Goal: Task Accomplishment & Management: Manage account settings

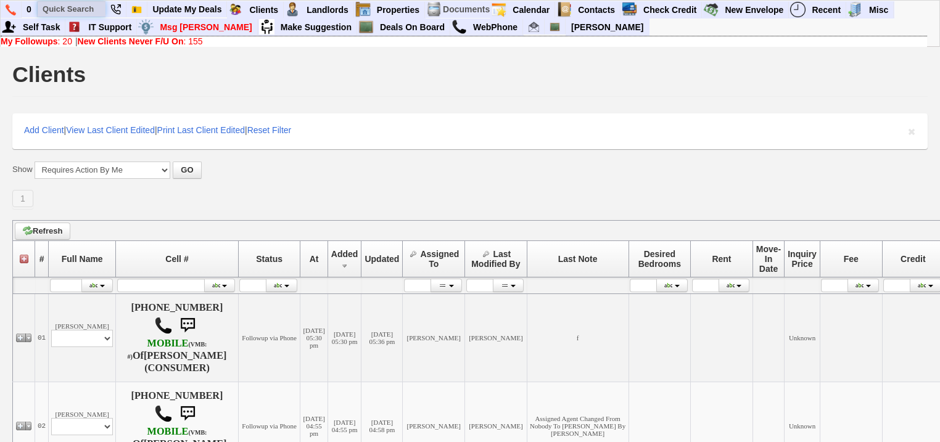
drag, startPoint x: 77, startPoint y: 12, endPoint x: 83, endPoint y: 9, distance: 6.4
click at [77, 12] on input "text" at bounding box center [72, 8] width 68 height 15
click at [81, 8] on input "text" at bounding box center [72, 8] width 68 height 15
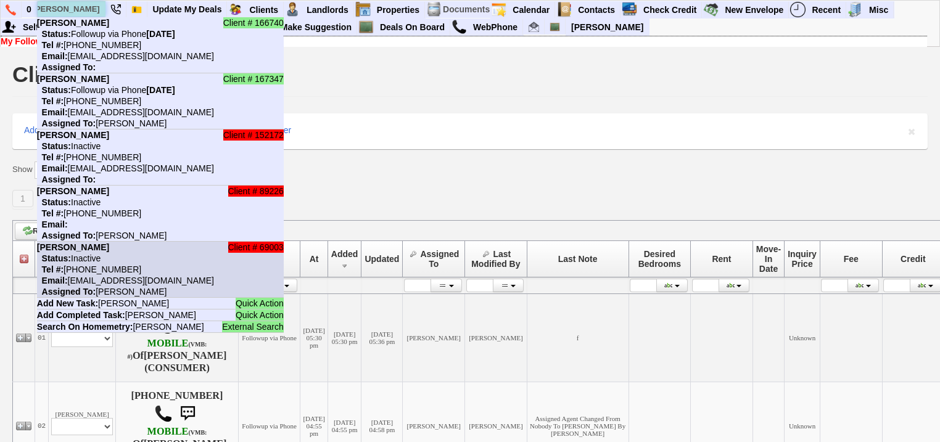
type input "stephanie roberts"
click at [143, 270] on li "Client # 69003 Stephanie Robertson Status: Inactive Tel #: 914-563-1586 Email: …" at bounding box center [160, 270] width 247 height 56
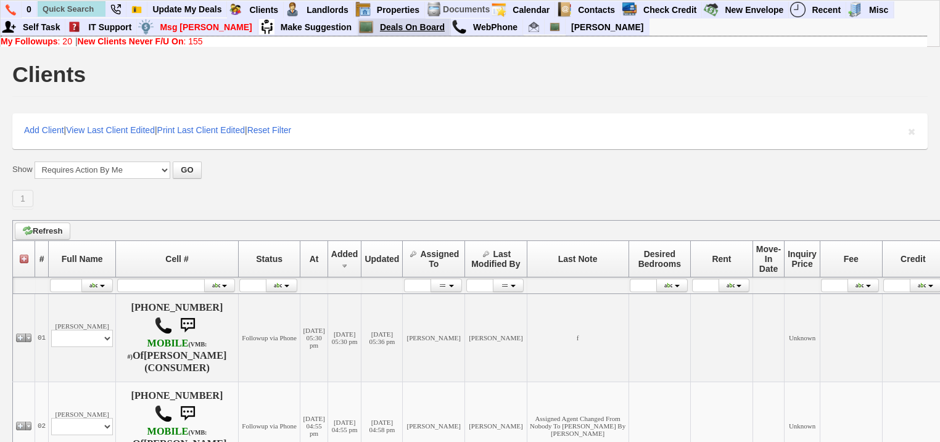
click at [375, 30] on link "Deals On Board" at bounding box center [412, 27] width 75 height 16
click at [733, 28] on link "View Envelopes" at bounding box center [791, 27] width 146 height 16
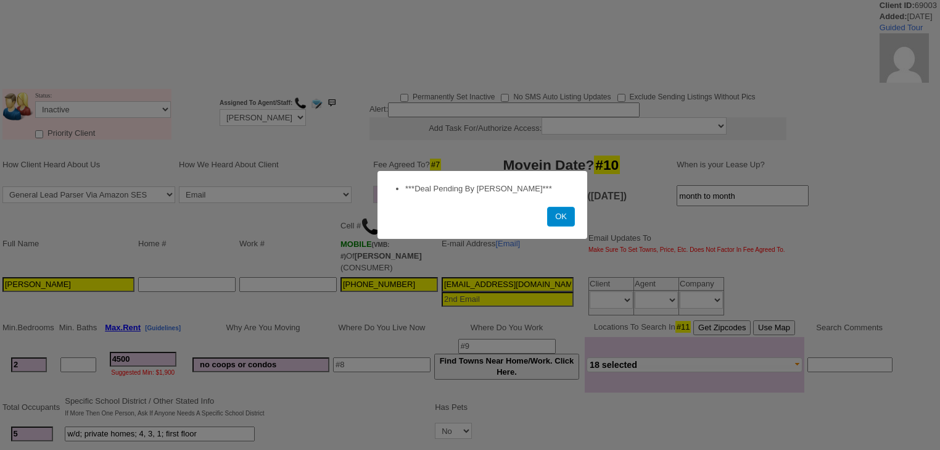
click at [569, 221] on button "OK" at bounding box center [561, 217] width 28 height 20
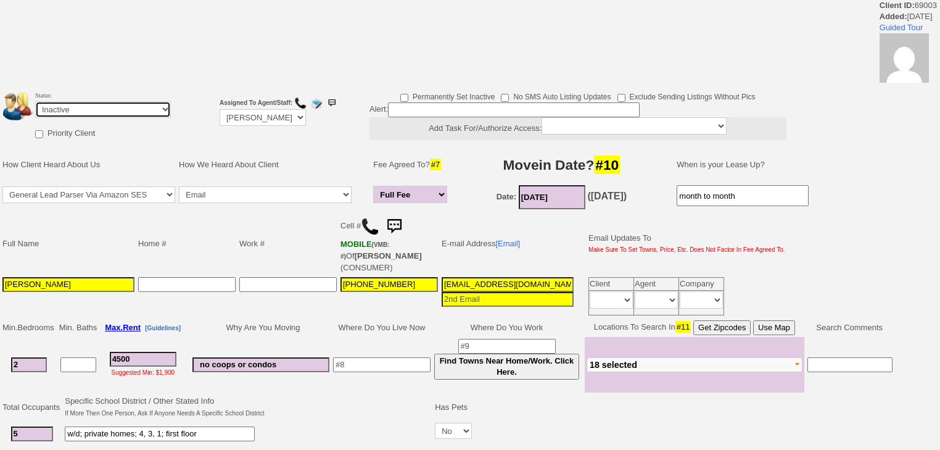
drag, startPoint x: 151, startPoint y: 109, endPoint x: 149, endPoint y: 116, distance: 7.0
click at [151, 110] on select "Followup via Phone Followup via Email Followup When Section 8 Property Found De…" at bounding box center [103, 109] width 136 height 17
select select "Followup via Phone"
click at [35, 101] on select "Followup via Phone Followup via Email Followup When Section 8 Property Found De…" at bounding box center [103, 109] width 136 height 17
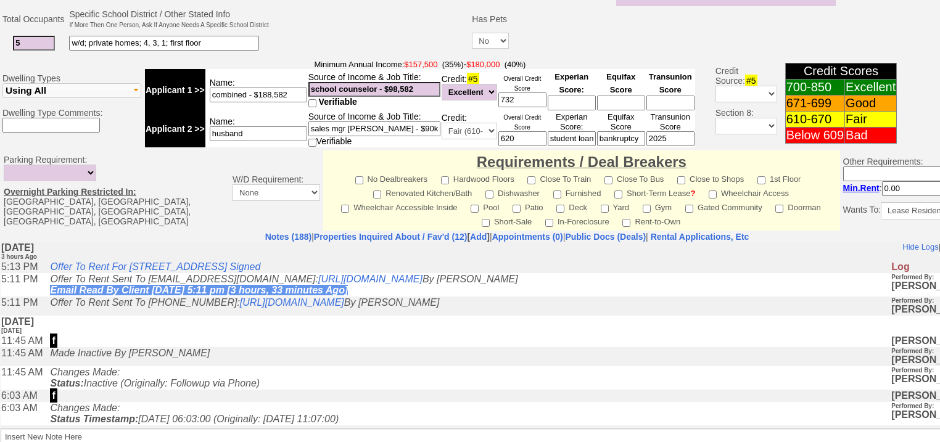
scroll to position [527, 0]
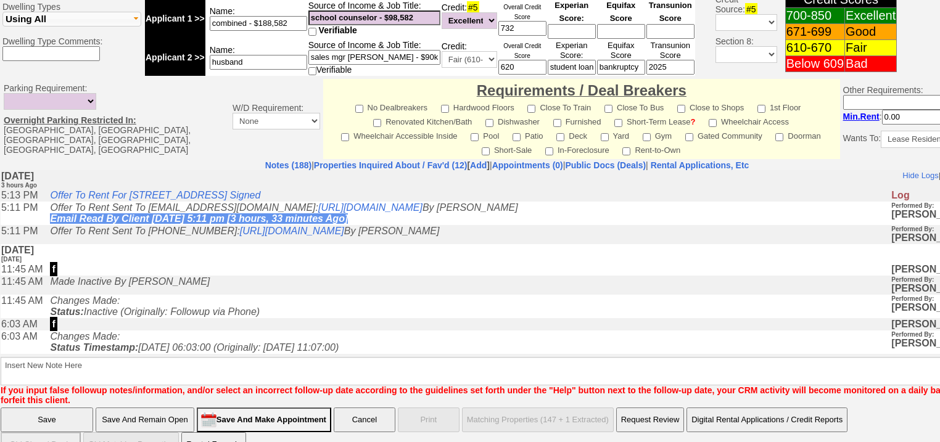
click at [160, 408] on input "Save And Remain Open" at bounding box center [145, 420] width 99 height 25
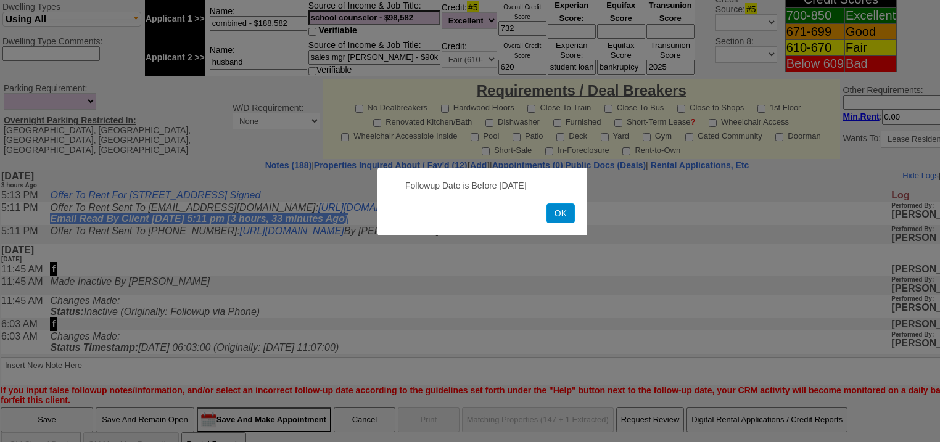
click at [563, 220] on button "OK" at bounding box center [561, 214] width 28 height 20
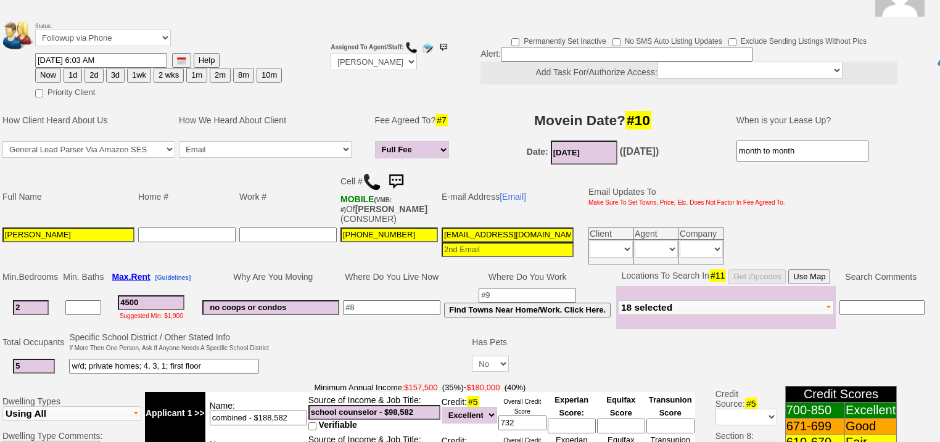
scroll to position [0, 0]
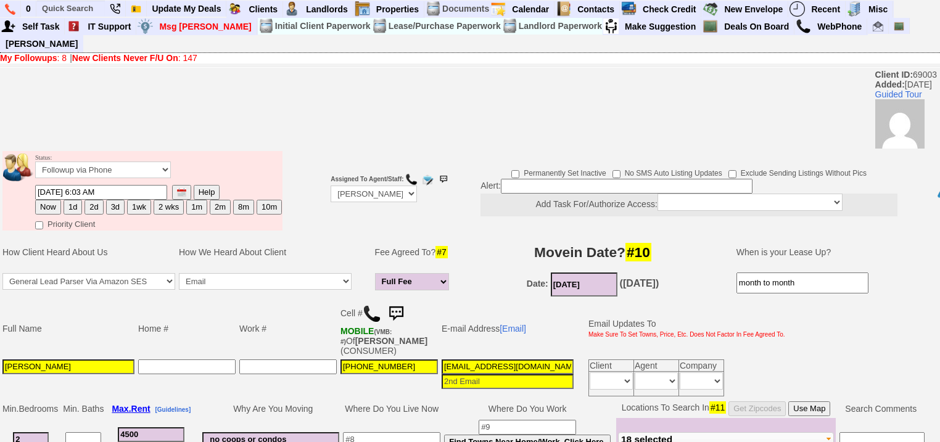
click at [68, 200] on button "1d" at bounding box center [73, 207] width 19 height 15
type input "08/20/2025 08:45 PM"
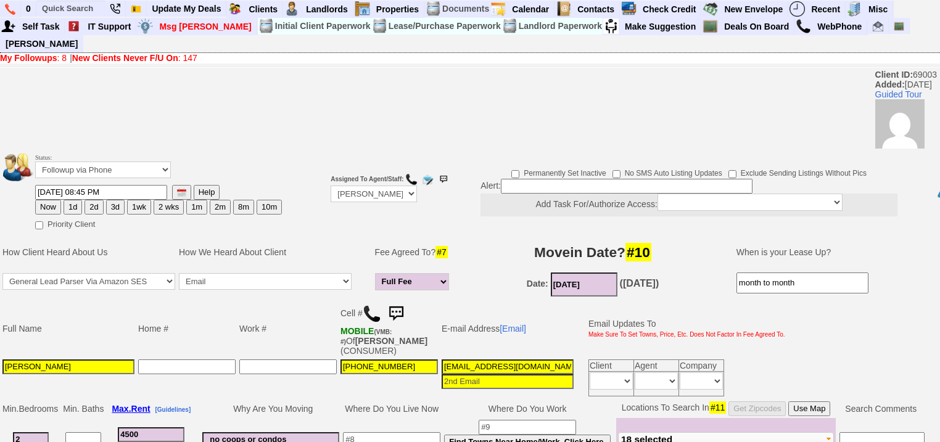
scroll to position [444, 0]
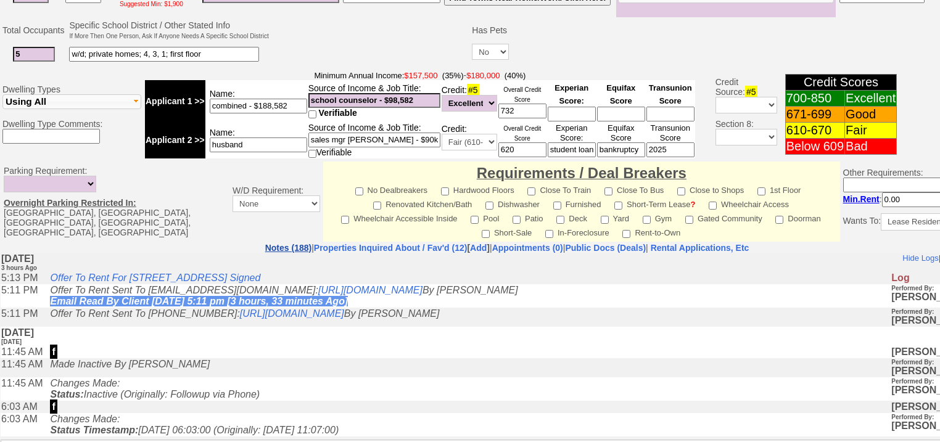
click at [265, 243] on link "Notes (188)" at bounding box center [288, 248] width 46 height 10
click at [731, 243] on nobr "Rental Applications, Etc" at bounding box center [700, 248] width 99 height 10
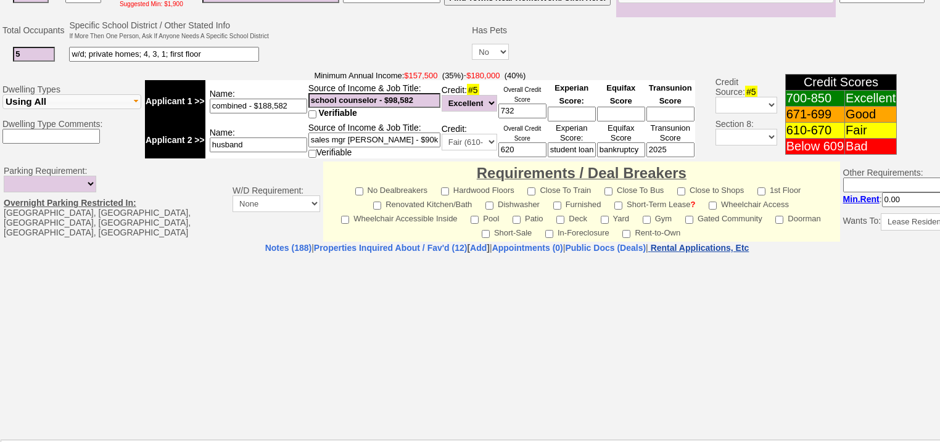
select select "100"
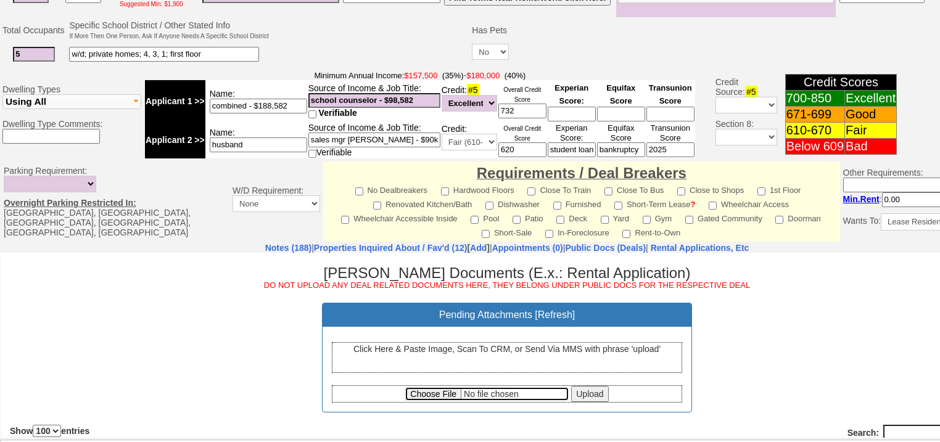
click at [405, 394] on input "file" at bounding box center [487, 395] width 164 height 14
type input "C:\fakepath\Stephanie and Ted Robinson Offer to Rent.pdf"
click at [583, 387] on input "Upload" at bounding box center [589, 394] width 37 height 16
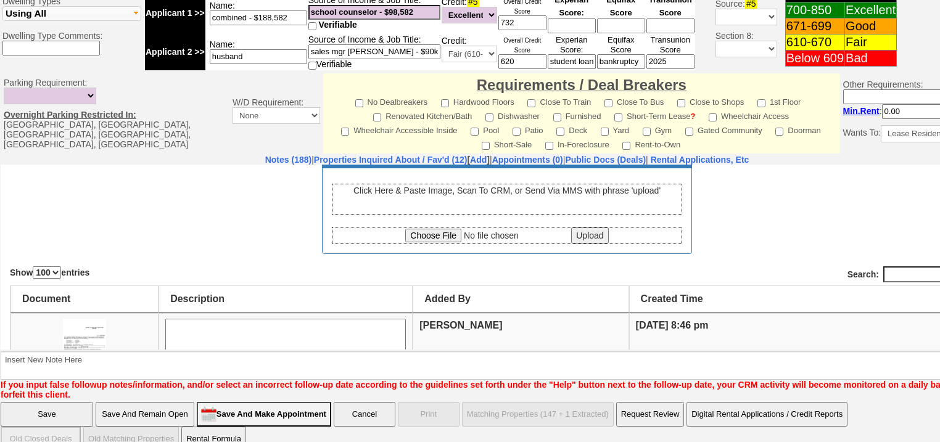
scroll to position [197, 0]
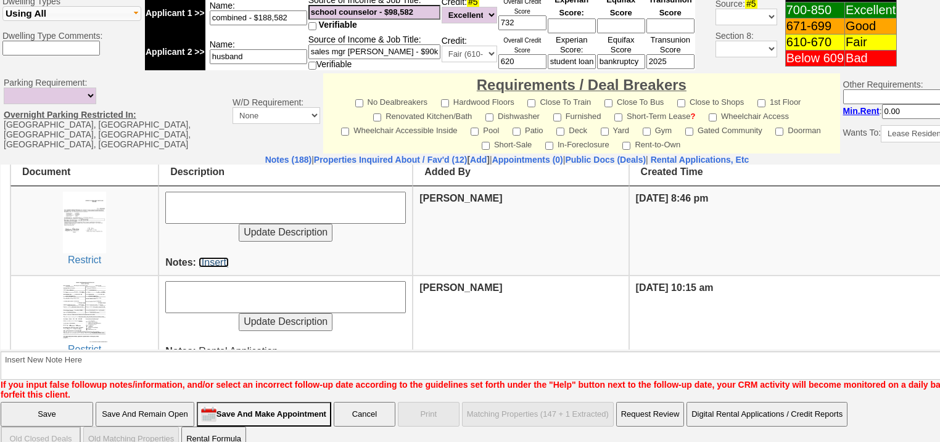
click at [222, 259] on link "[Insert]" at bounding box center [214, 262] width 30 height 10
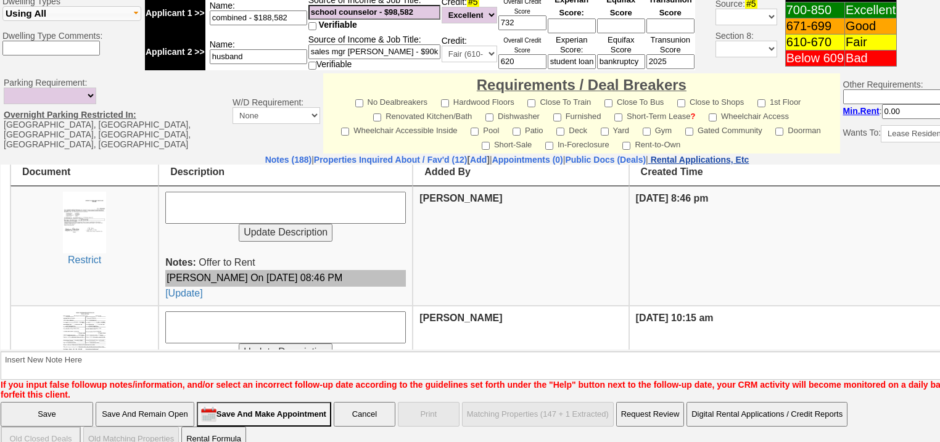
click at [726, 155] on nobr "Rental Applications, Etc" at bounding box center [700, 160] width 99 height 10
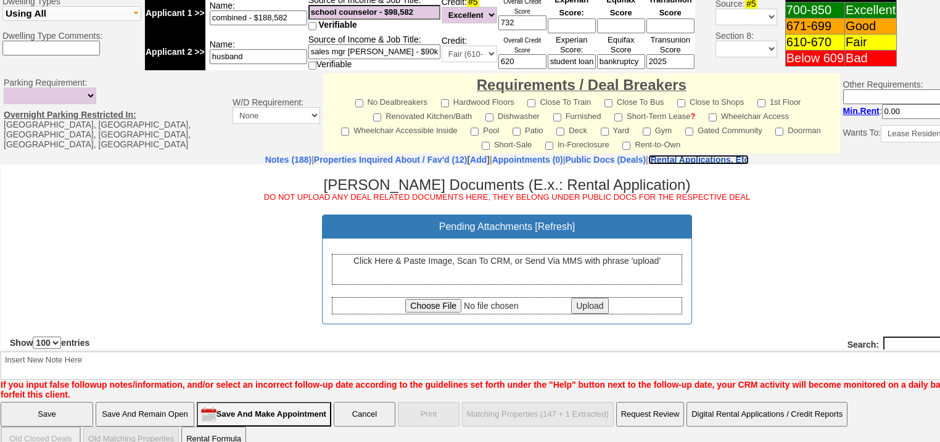
scroll to position [0, 0]
click at [548, 265] on div "Click Here & Paste Image, Scan To CRM, or Send Via MMS with phrase 'upload'" at bounding box center [507, 269] width 350 height 31
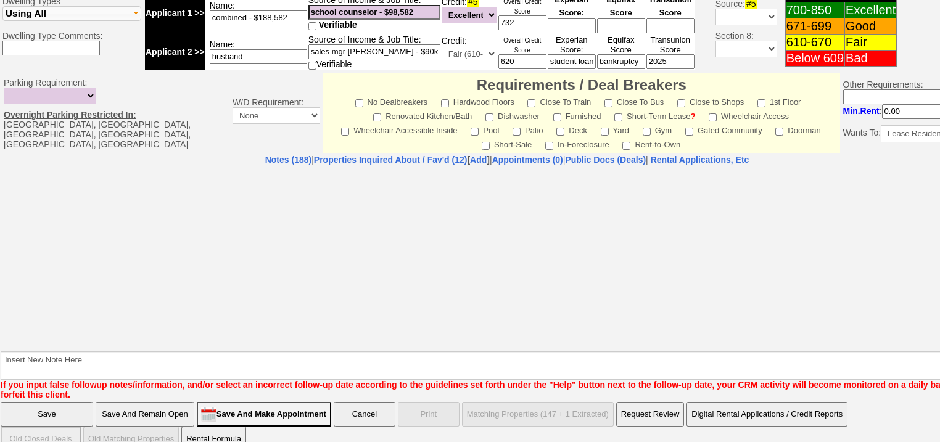
select select "100"
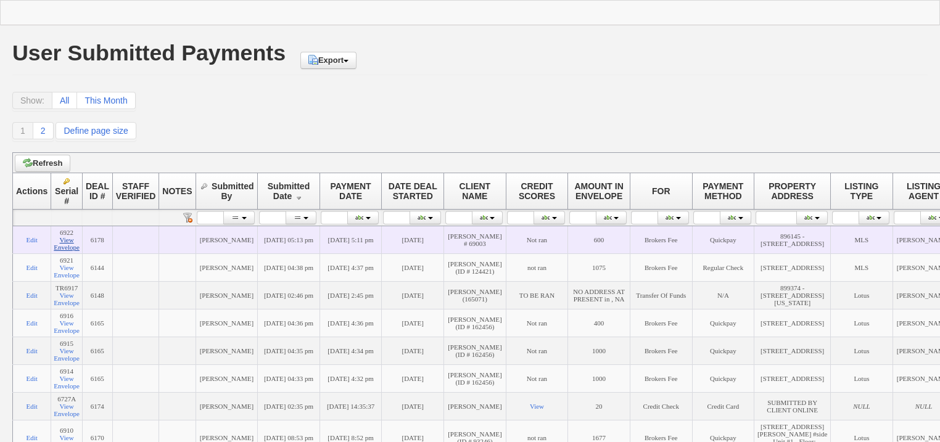
click at [67, 251] on link "View Envelope" at bounding box center [67, 243] width 26 height 15
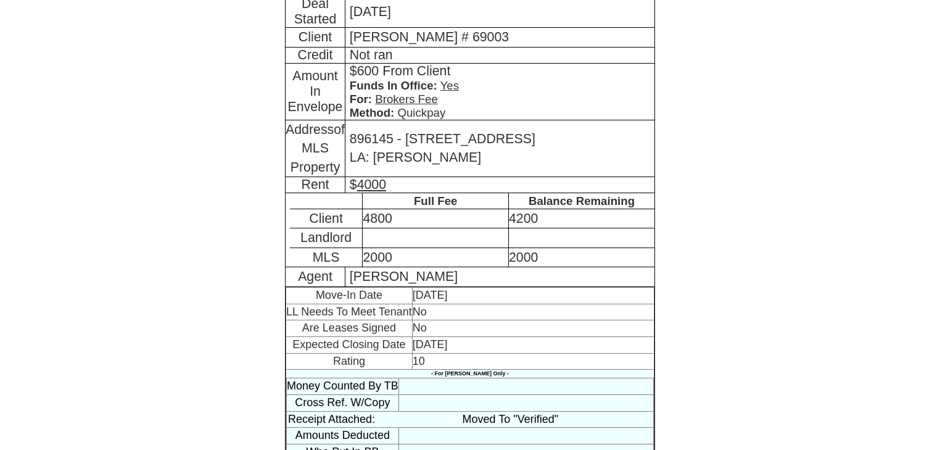
scroll to position [275, 0]
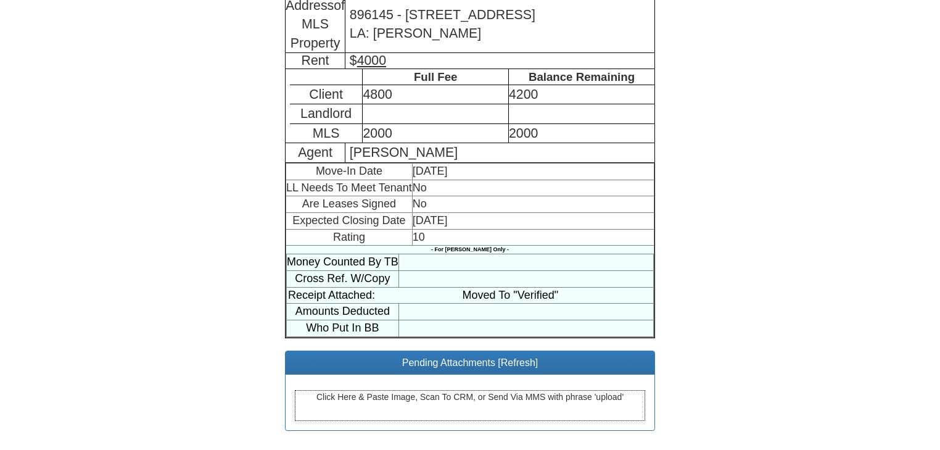
click at [533, 392] on div "Click Here & Paste Image, Scan To CRM, or Send Via MMS with phrase 'upload'" at bounding box center [470, 405] width 350 height 31
